Goal: Check status

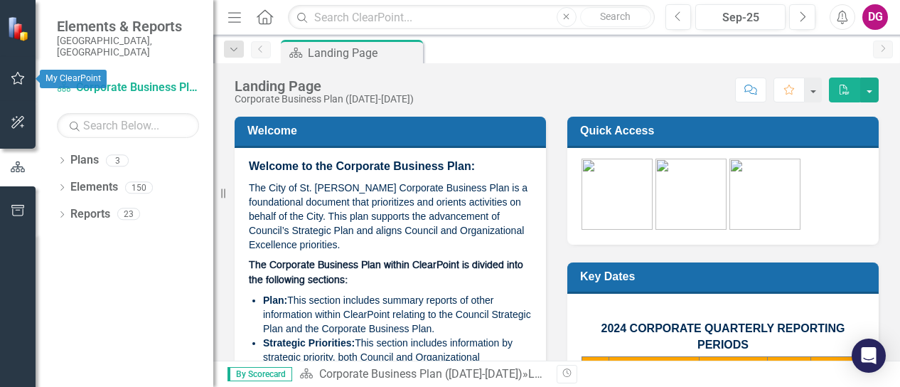
click at [21, 85] on icon "button" at bounding box center [18, 78] width 14 height 13
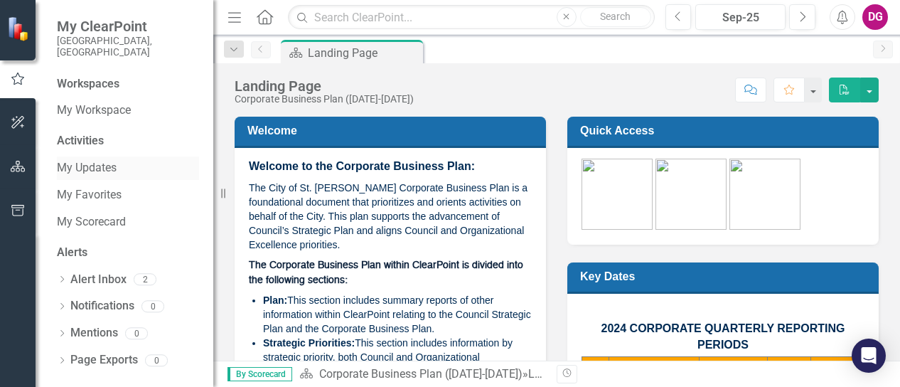
click at [87, 160] on link "My Updates" at bounding box center [128, 168] width 142 height 16
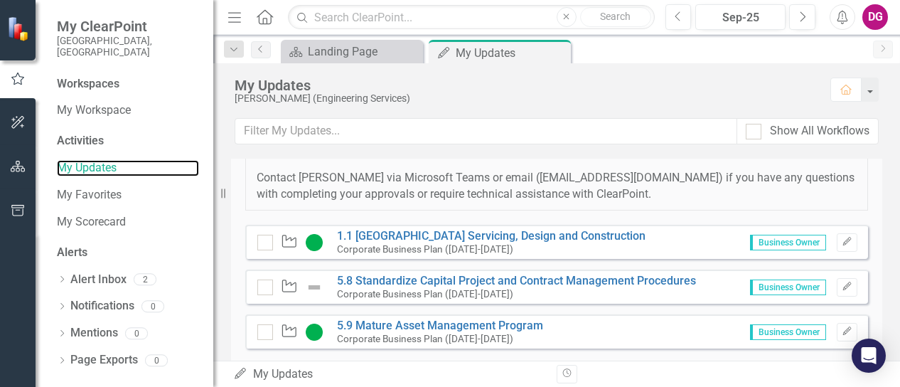
scroll to position [366, 0]
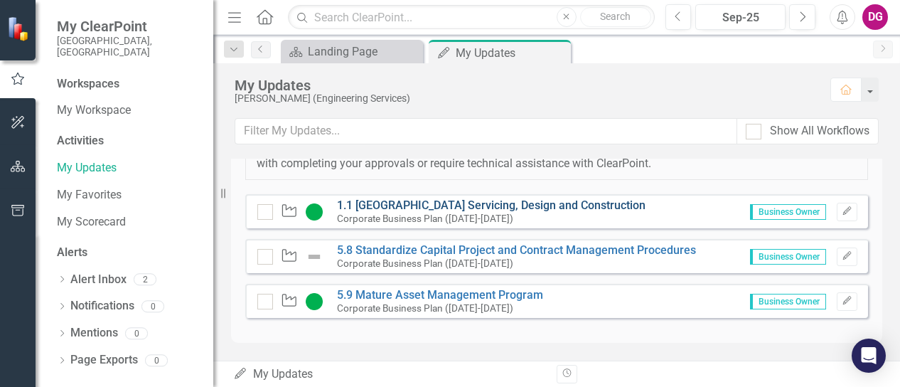
click at [542, 208] on link "1.1 [GEOGRAPHIC_DATA] Servicing, Design and Construction" at bounding box center [491, 205] width 309 height 14
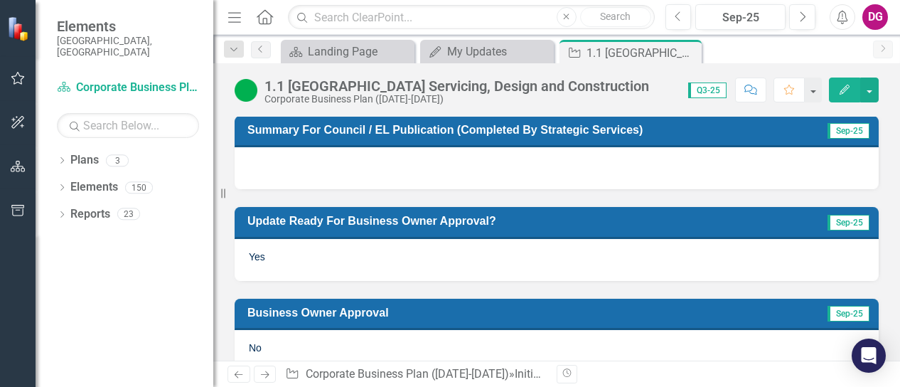
scroll to position [786, 0]
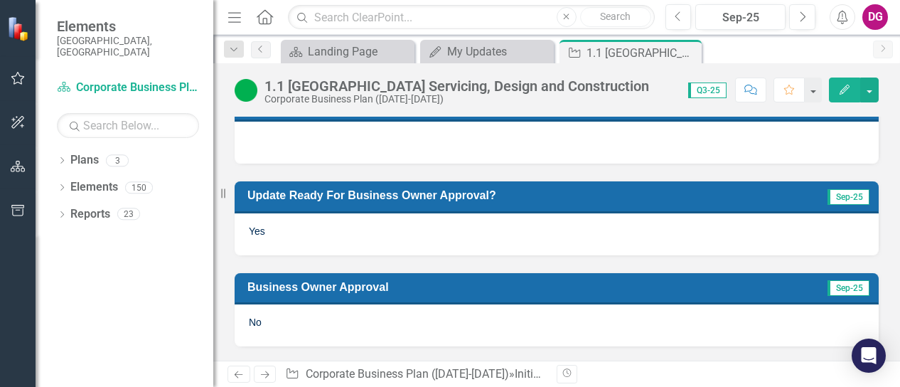
click at [331, 289] on h3 "Business Owner Approval" at bounding box center [485, 287] width 477 height 14
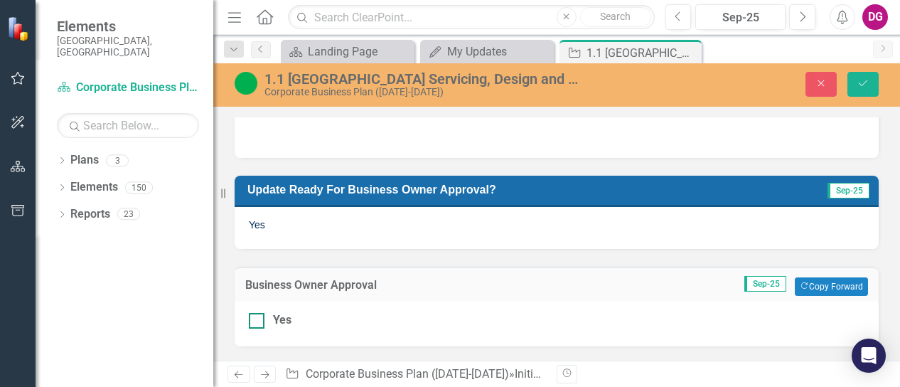
click at [263, 323] on div at bounding box center [257, 321] width 16 height 16
click at [258, 322] on input "Yes" at bounding box center [253, 317] width 9 height 9
checkbox input "true"
drag, startPoint x: 720, startPoint y: 336, endPoint x: 866, endPoint y: 86, distance: 289.6
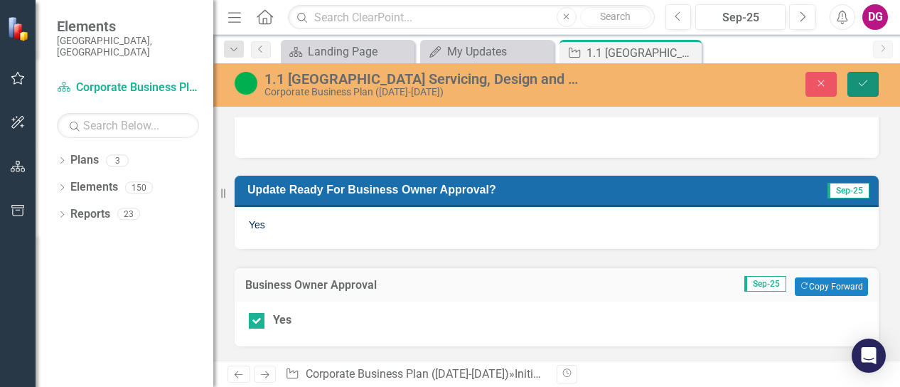
click at [866, 86] on icon "Save" at bounding box center [863, 83] width 13 height 10
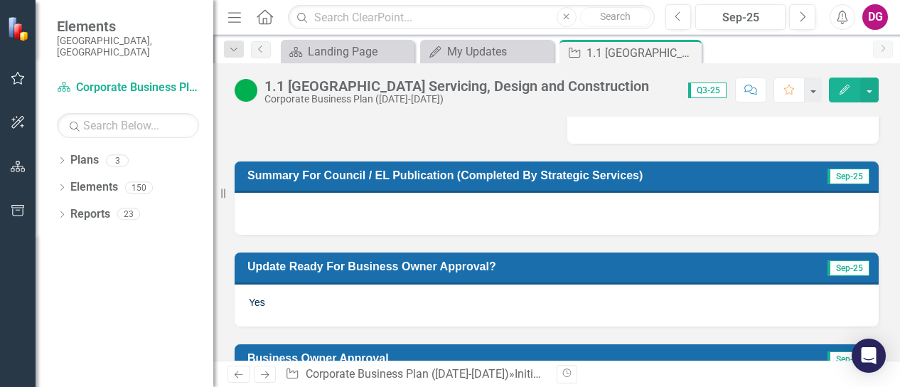
scroll to position [786, 0]
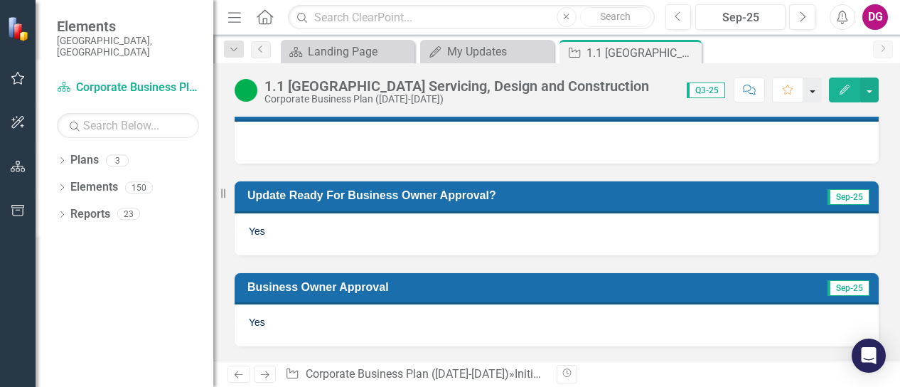
click at [812, 90] on button "button" at bounding box center [812, 89] width 18 height 25
click at [872, 95] on button "button" at bounding box center [869, 89] width 18 height 25
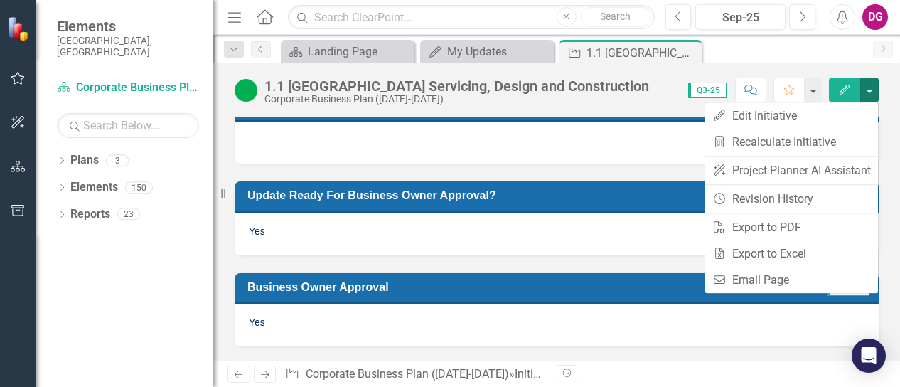
click at [623, 139] on div at bounding box center [557, 142] width 644 height 41
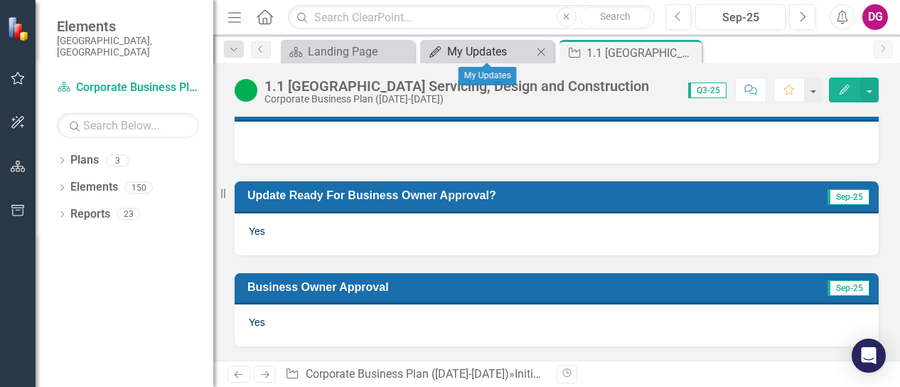
click at [506, 54] on div "My Updates" at bounding box center [489, 52] width 85 height 18
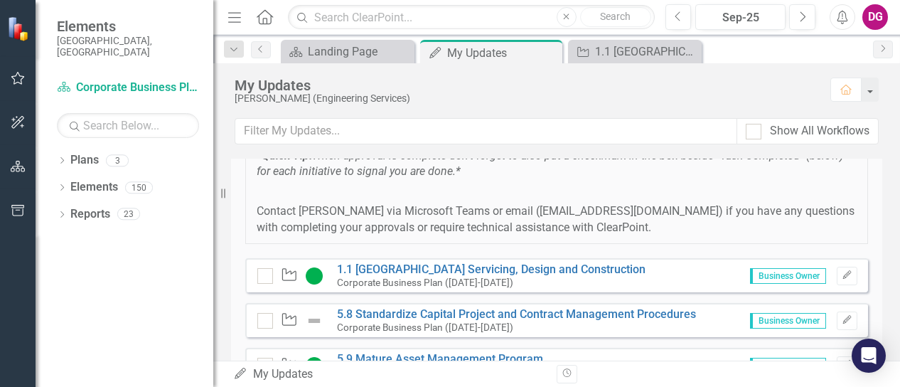
scroll to position [366, 0]
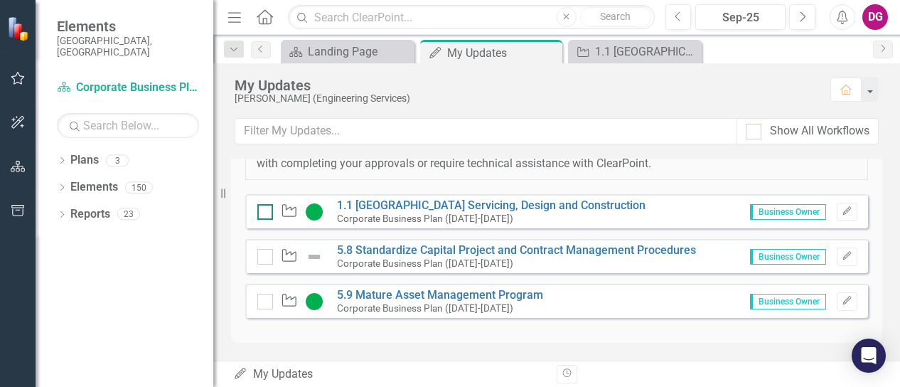
click at [262, 215] on div at bounding box center [265, 212] width 16 height 16
click at [262, 213] on input "checkbox" at bounding box center [261, 208] width 9 height 9
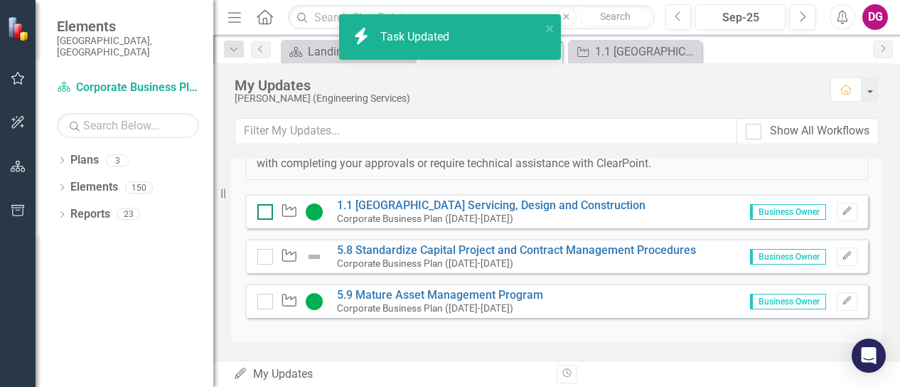
checkbox input "true"
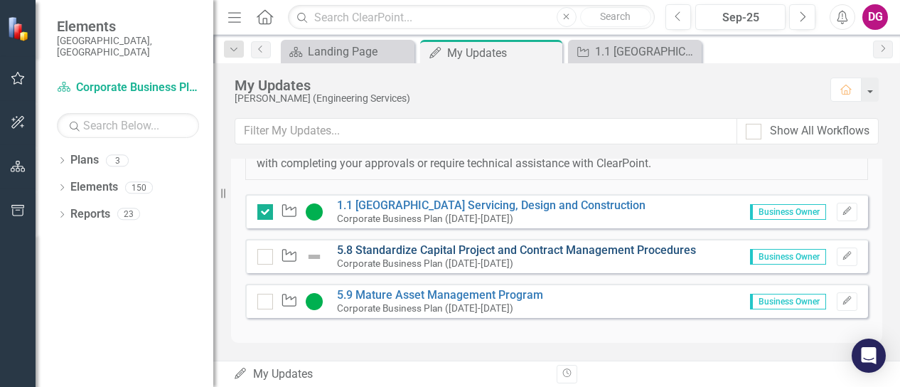
click at [415, 255] on link "5.8 Standardize Capital Project and Contract Management Procedures" at bounding box center [516, 250] width 359 height 14
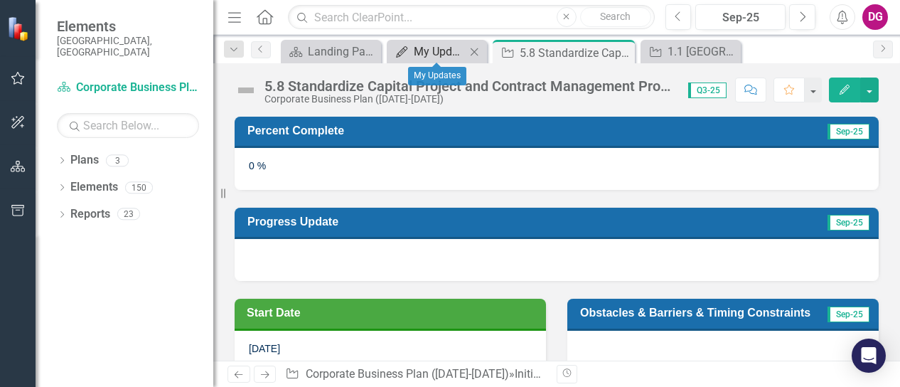
click at [441, 48] on div "My Updates" at bounding box center [440, 52] width 52 height 18
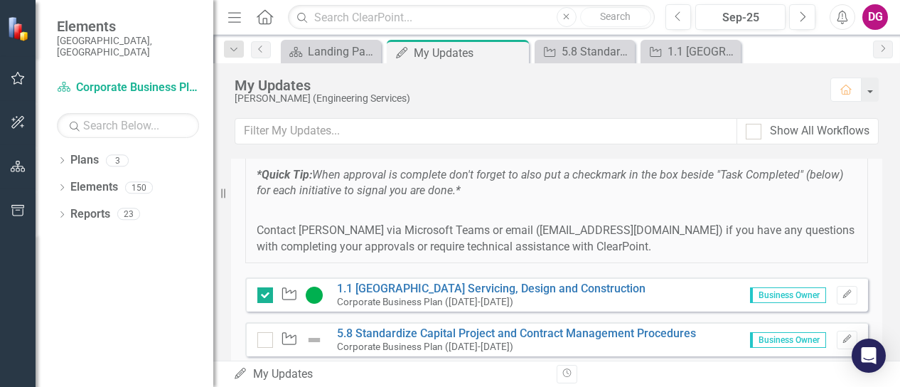
scroll to position [366, 0]
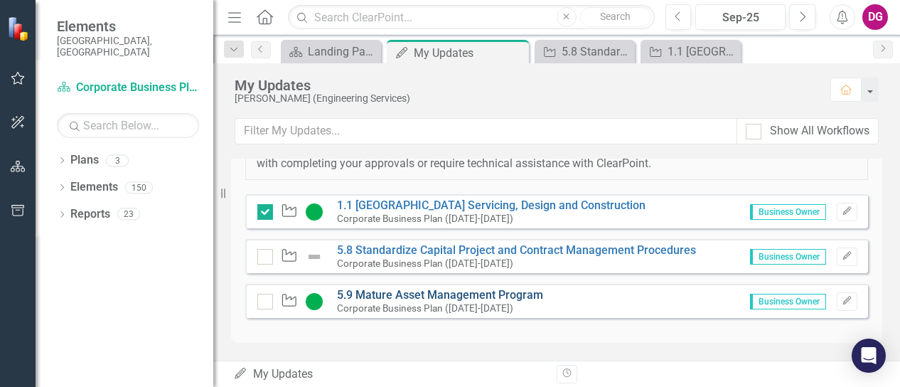
click at [452, 291] on link "5.9 Mature Asset Management Program" at bounding box center [440, 295] width 206 height 14
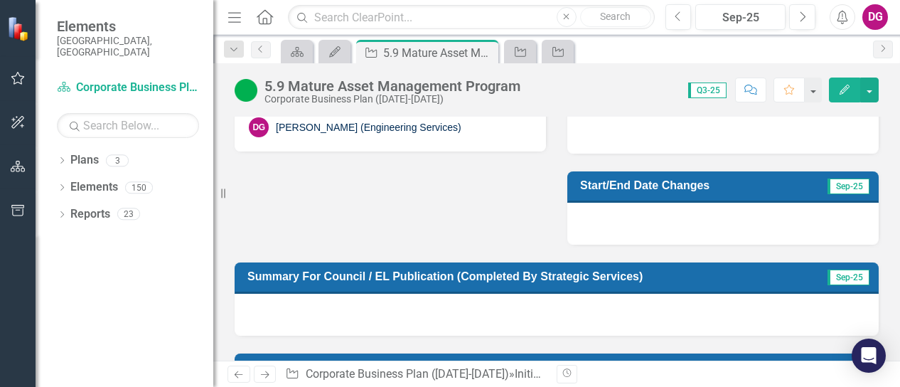
scroll to position [734, 0]
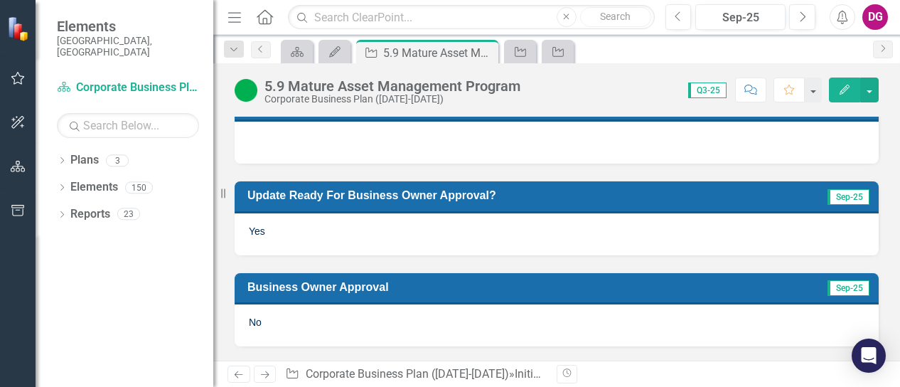
click at [402, 291] on h3 "Business Owner Approval" at bounding box center [485, 287] width 477 height 14
click at [374, 282] on h3 "Business Owner Approval" at bounding box center [485, 287] width 477 height 14
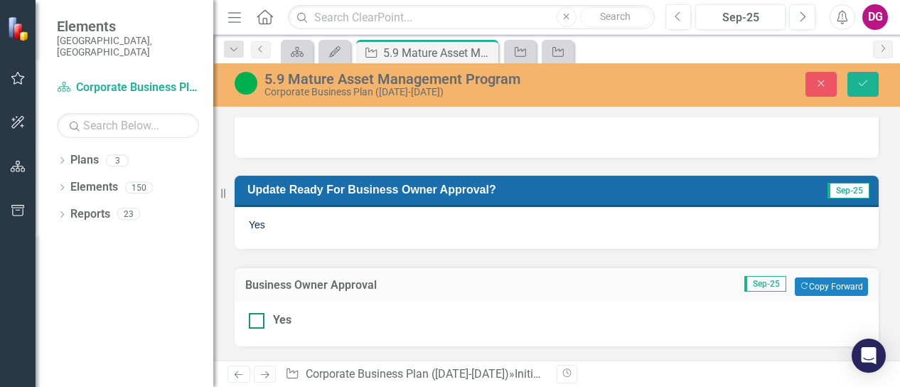
click at [262, 328] on div at bounding box center [257, 321] width 16 height 16
click at [258, 322] on input "Yes" at bounding box center [253, 317] width 9 height 9
checkbox input "true"
click at [865, 81] on icon "Save" at bounding box center [863, 83] width 13 height 10
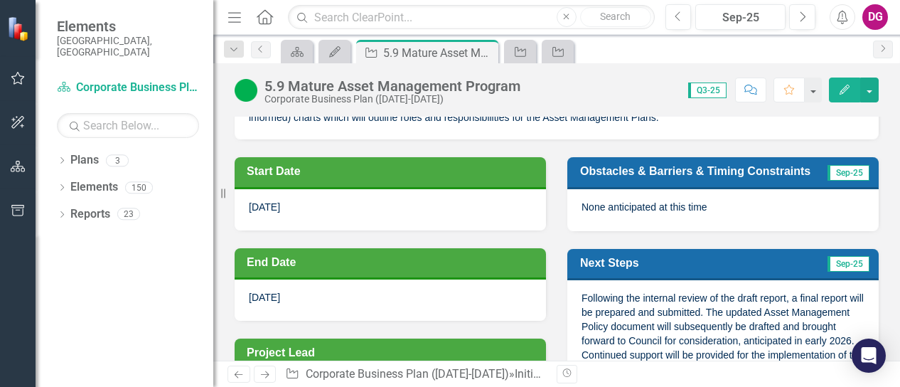
scroll to position [0, 0]
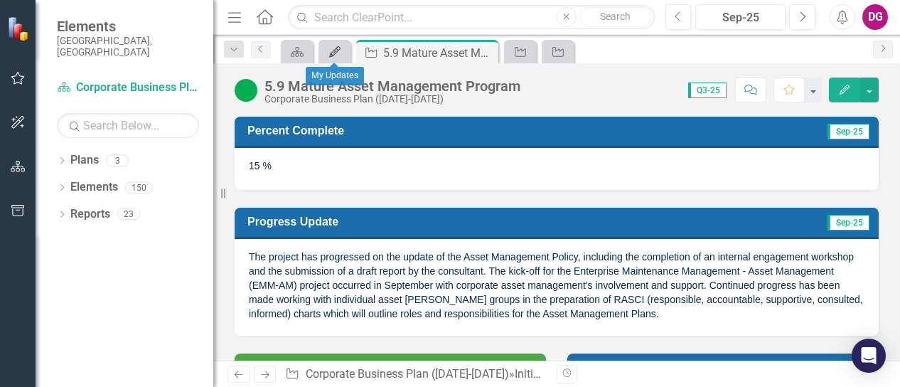
click at [340, 50] on icon "My Updates" at bounding box center [335, 51] width 14 height 11
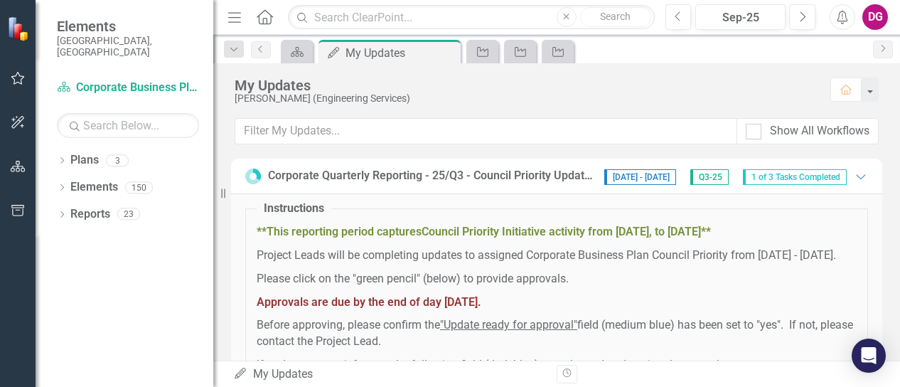
scroll to position [366, 0]
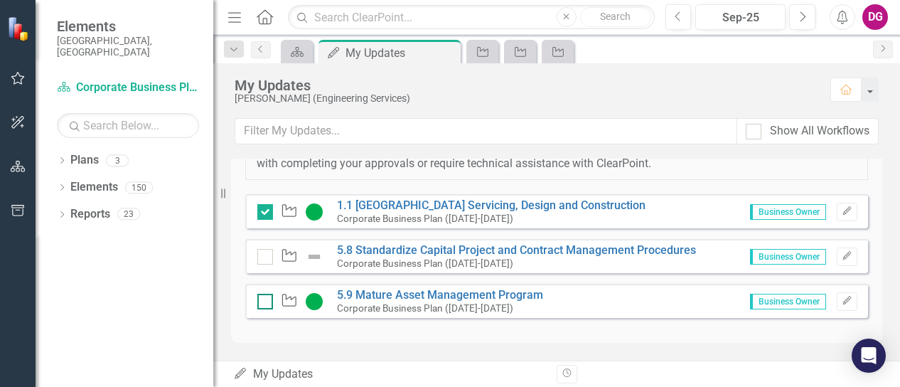
click at [260, 302] on input "checkbox" at bounding box center [261, 298] width 9 height 9
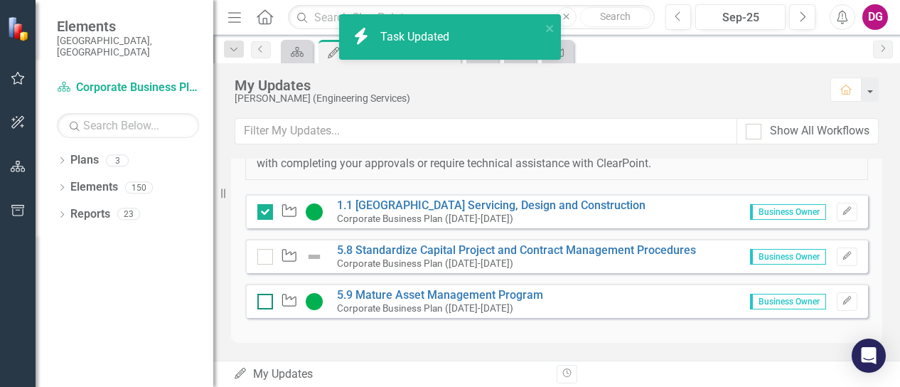
checkbox input "true"
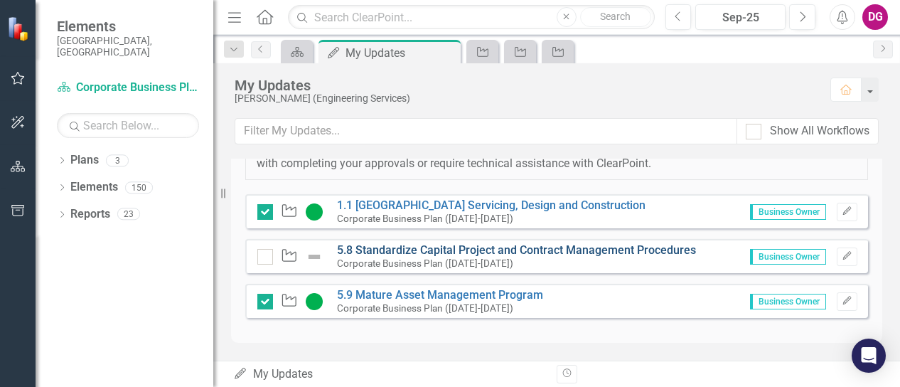
click at [606, 257] on link "5.8 Standardize Capital Project and Contract Management Procedures" at bounding box center [516, 250] width 359 height 14
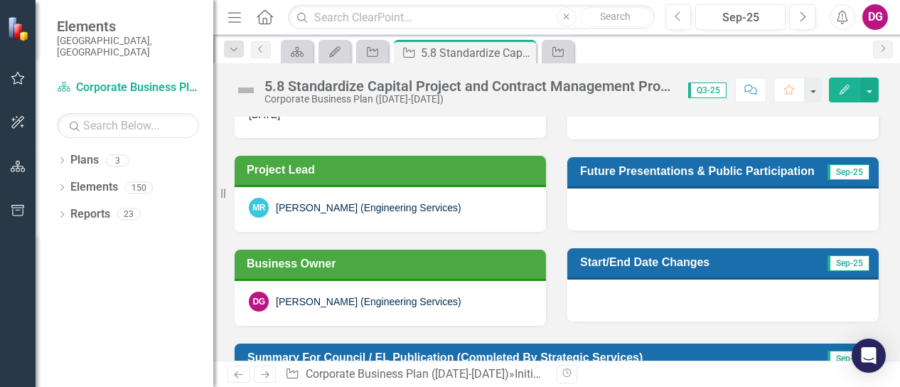
scroll to position [323, 0]
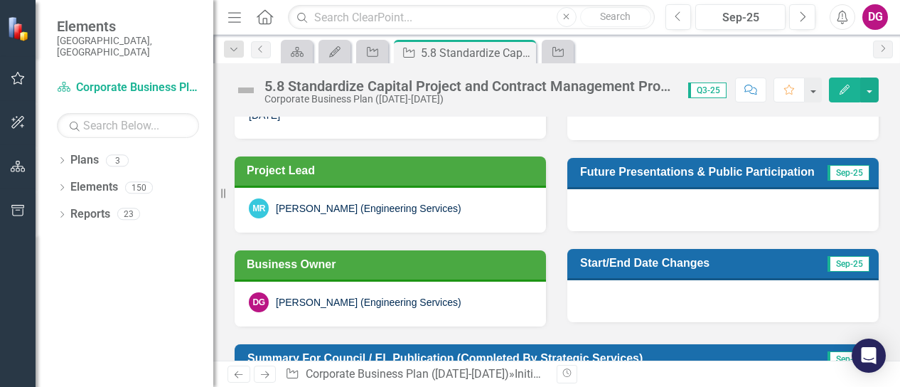
click at [395, 174] on h3 "Project Lead" at bounding box center [393, 171] width 292 height 14
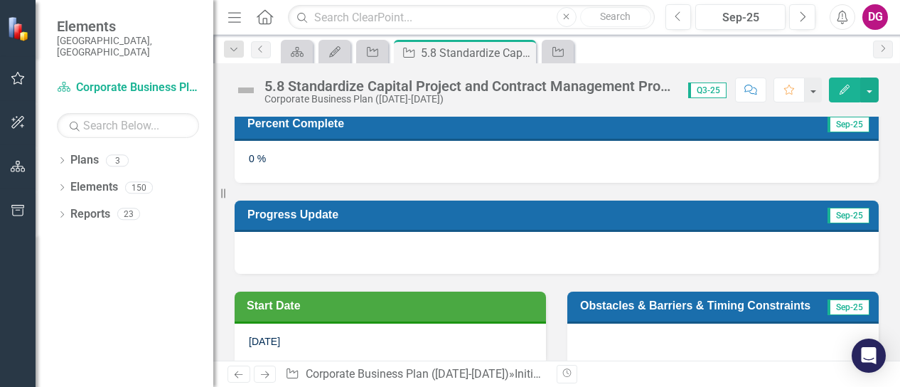
scroll to position [5, 0]
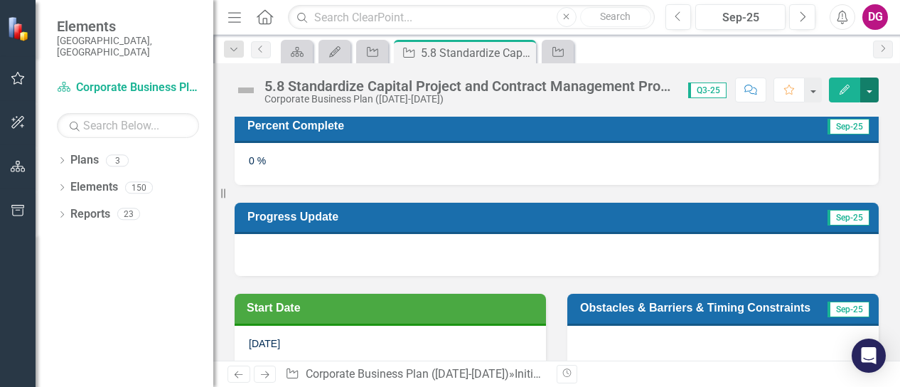
click at [873, 90] on button "button" at bounding box center [869, 89] width 18 height 25
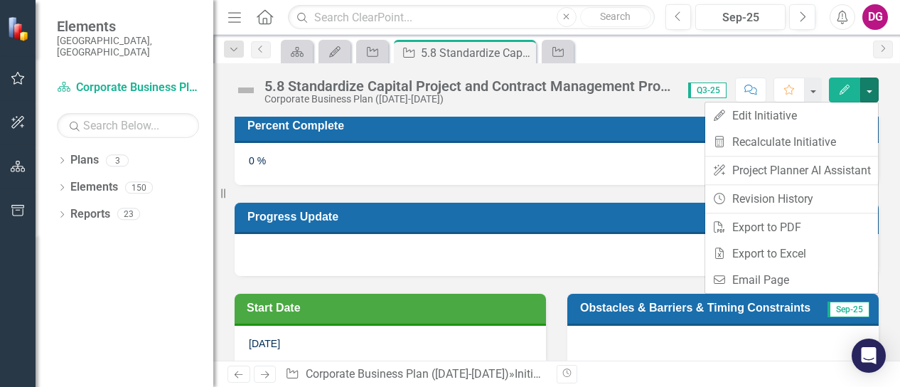
click at [550, 247] on div at bounding box center [557, 254] width 644 height 41
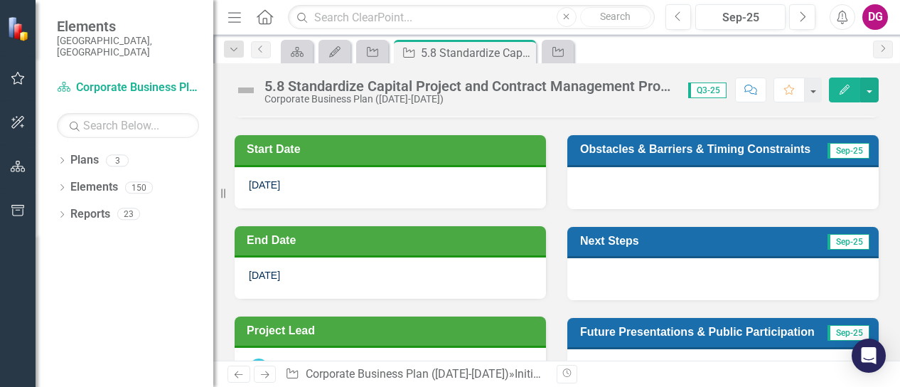
scroll to position [0, 0]
